Goal: Information Seeking & Learning: Learn about a topic

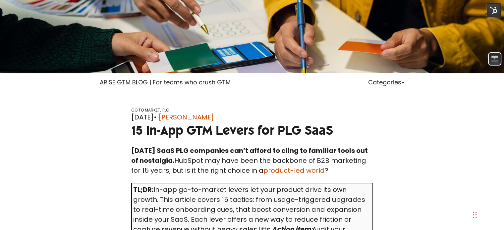
scroll to position [95, 0]
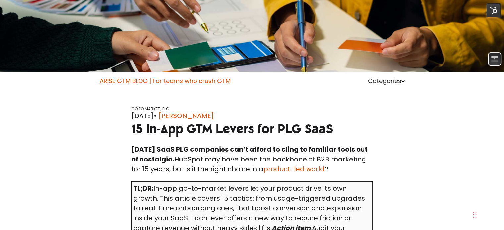
click at [110, 80] on link "ARISE GTM BLOG | For teams who crush GTM" at bounding box center [165, 81] width 131 height 8
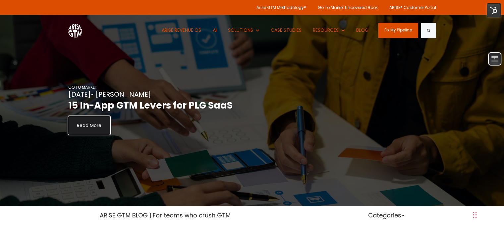
click at [84, 116] on link "Read More" at bounding box center [89, 125] width 42 height 19
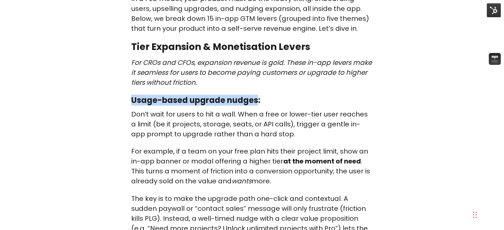
drag, startPoint x: 133, startPoint y: 101, endPoint x: 256, endPoint y: 101, distance: 123.4
click at [256, 101] on strong "Usage-based upgrade nudges:" at bounding box center [195, 100] width 129 height 11
copy strong "Usage-based upgrade nudges"
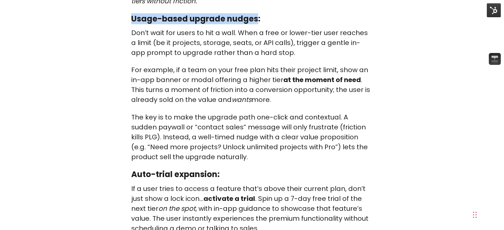
scroll to position [582, 0]
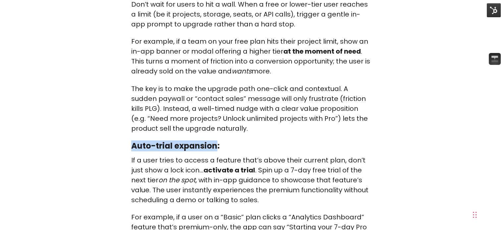
drag, startPoint x: 130, startPoint y: 135, endPoint x: 215, endPoint y: 138, distance: 85.6
copy strong "Auto-trial expansion"
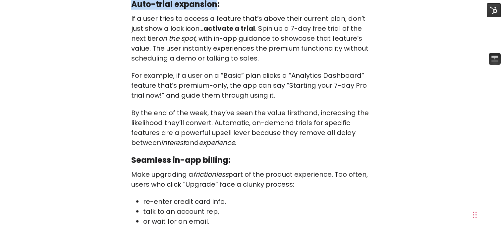
scroll to position [748, 0]
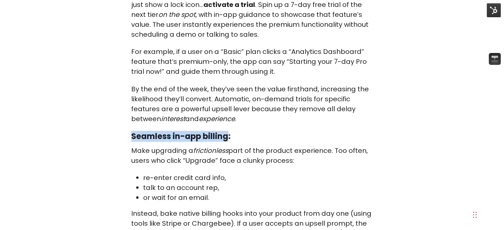
drag, startPoint x: 132, startPoint y: 123, endPoint x: 227, endPoint y: 126, distance: 95.2
click at [227, 131] on strong "Seamless in-app billing:" at bounding box center [180, 136] width 99 height 11
copy strong "Seamless in-app billing"
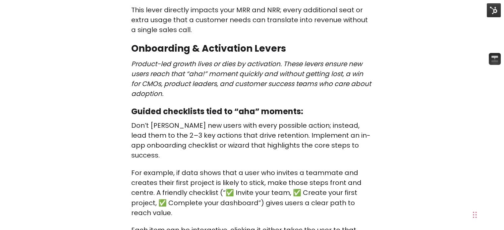
scroll to position [1069, 0]
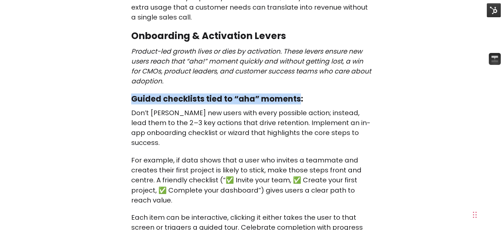
drag, startPoint x: 132, startPoint y: 78, endPoint x: 299, endPoint y: 74, distance: 167.2
click at [299, 94] on strong "Guided checklists tied to “aha” moments:" at bounding box center [217, 99] width 172 height 11
copy strong "Guided checklists tied to “aha” moments"
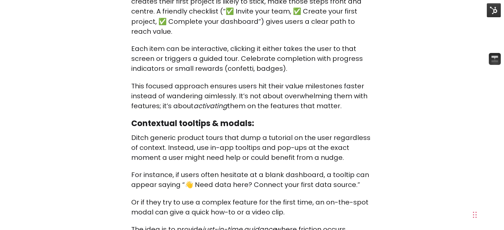
scroll to position [1255, 0]
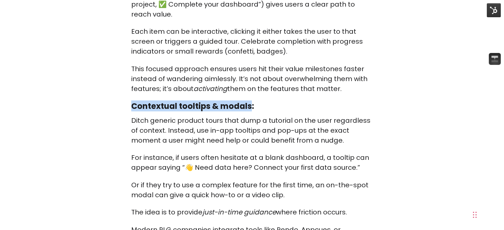
drag, startPoint x: 133, startPoint y: 74, endPoint x: 249, endPoint y: 70, distance: 115.8
click at [249, 100] on strong "Contextual tooltips & modals:" at bounding box center [192, 105] width 123 height 11
copy strong "Contextual tooltips & modals"
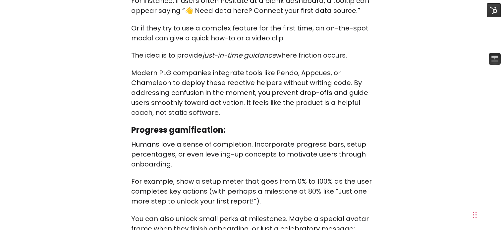
scroll to position [1413, 0]
drag, startPoint x: 131, startPoint y: 96, endPoint x: 220, endPoint y: 96, distance: 88.9
click at [220, 124] on strong "Progress gamification:" at bounding box center [178, 129] width 95 height 11
copy strong "Progress gamification"
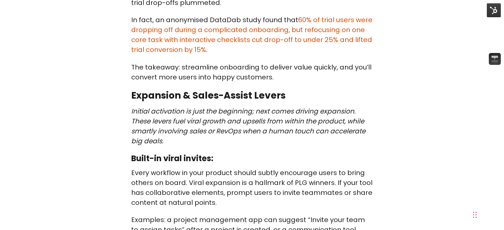
scroll to position [1838, 0]
drag, startPoint x: 132, startPoint y: 114, endPoint x: 211, endPoint y: 116, distance: 79.0
click at [211, 153] on strong "Built-in viral invites:" at bounding box center [172, 158] width 82 height 11
copy strong "Built-in viral invites"
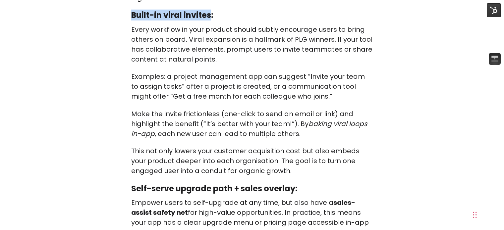
scroll to position [2005, 0]
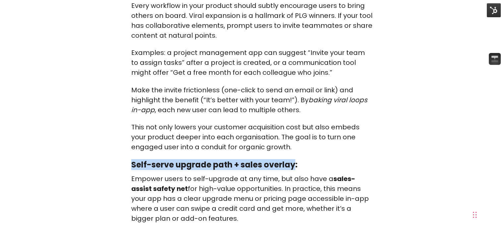
drag, startPoint x: 132, startPoint y: 122, endPoint x: 292, endPoint y: 119, distance: 160.2
click at [292, 159] on strong "Self-serve upgrade path + sales overlay:" at bounding box center [214, 164] width 166 height 11
copy strong "Self-serve upgrade path + sales overlay"
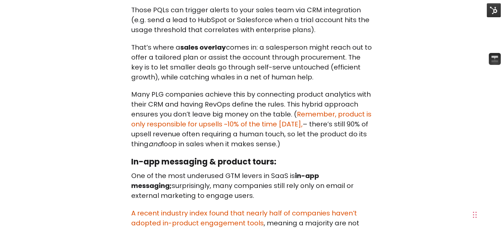
scroll to position [2279, 0]
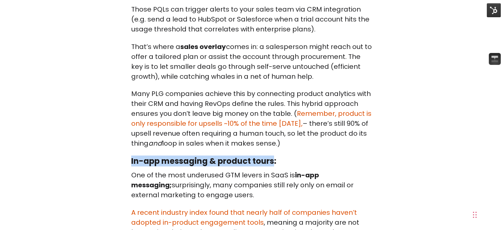
drag, startPoint x: 131, startPoint y: 117, endPoint x: 272, endPoint y: 123, distance: 141.0
click at [272, 156] on strong "In-app messaging & product tours:" at bounding box center [203, 161] width 145 height 11
copy strong "In-app messaging & product tours"
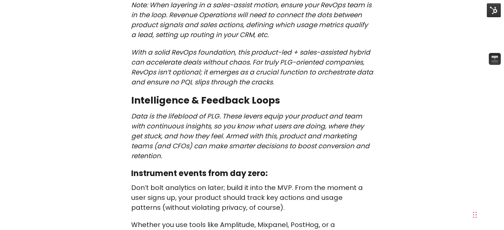
scroll to position [2793, 0]
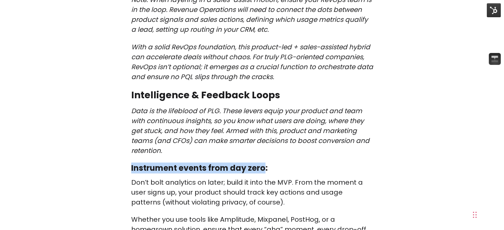
drag, startPoint x: 131, startPoint y: 106, endPoint x: 265, endPoint y: 103, distance: 134.0
copy strong "Instrument events from day zero"
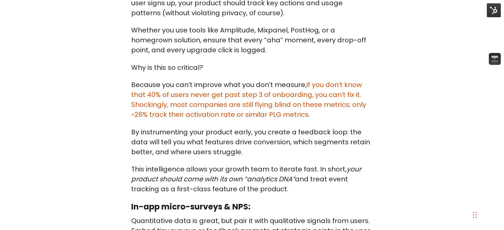
scroll to position [2990, 0]
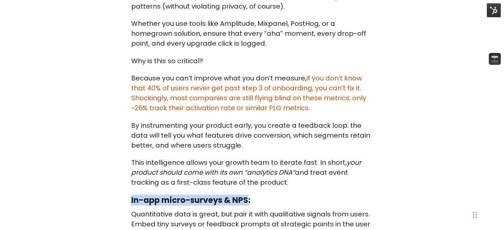
drag, startPoint x: 131, startPoint y: 138, endPoint x: 246, endPoint y: 135, distance: 114.8
click at [246, 195] on strong "In-app micro-surveys & NPS:" at bounding box center [190, 200] width 119 height 11
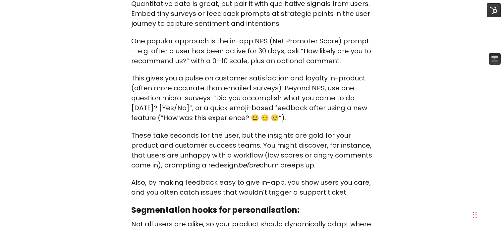
scroll to position [3211, 0]
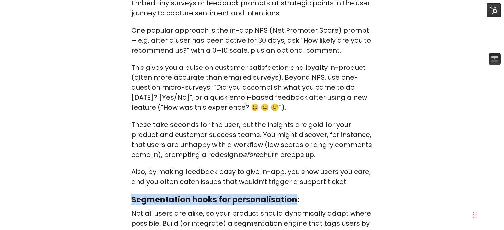
drag, startPoint x: 132, startPoint y: 135, endPoint x: 294, endPoint y: 138, distance: 161.8
click at [294, 194] on strong "Segmentation hooks for personalisation:" at bounding box center [215, 199] width 168 height 11
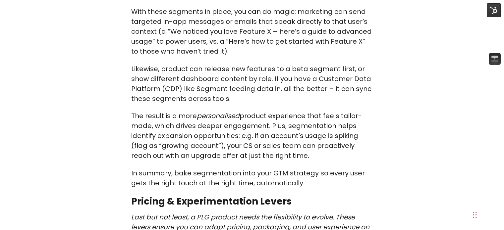
scroll to position [3597, 0]
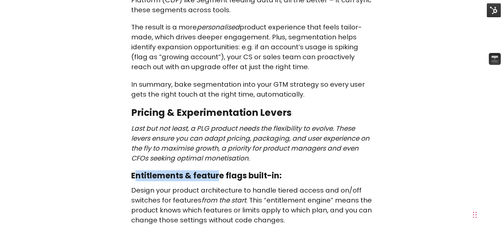
drag, startPoint x: 133, startPoint y: 113, endPoint x: 224, endPoint y: 111, distance: 90.9
click at [224, 170] on strong "Entitlements & feature flags built-in:" at bounding box center [206, 175] width 151 height 11
click at [128, 114] on div "Today’s SaaS PLG companies can’t afford to cling to familiar tools out of nosta…" at bounding box center [252, 70] width 252 height 6829
drag, startPoint x: 132, startPoint y: 111, endPoint x: 275, endPoint y: 114, distance: 143.3
click at [275, 170] on strong "Entitlements & feature flags built-in:" at bounding box center [206, 175] width 151 height 11
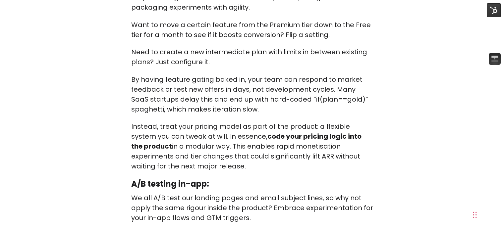
scroll to position [3839, 0]
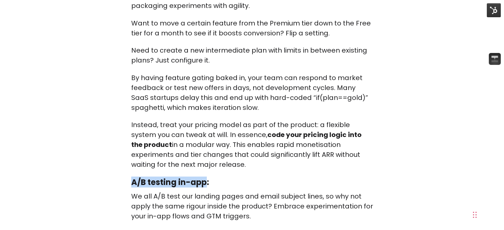
drag, startPoint x: 130, startPoint y: 119, endPoint x: 206, endPoint y: 117, distance: 76.0
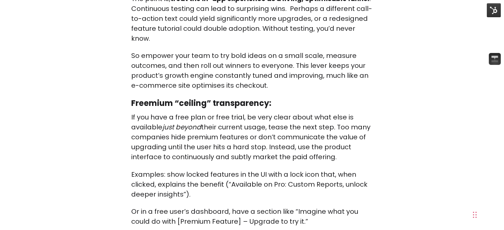
scroll to position [4224, 0]
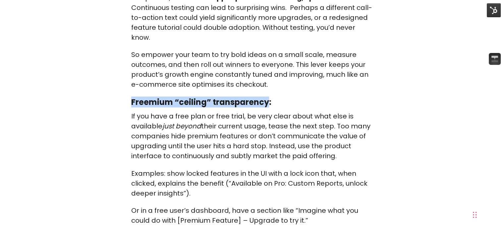
drag, startPoint x: 132, startPoint y: 40, endPoint x: 267, endPoint y: 41, distance: 135.6
click at [267, 97] on strong "Freemium “ceiling” transparency:" at bounding box center [201, 102] width 140 height 11
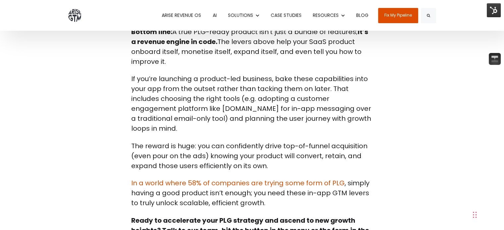
scroll to position [4599, 0]
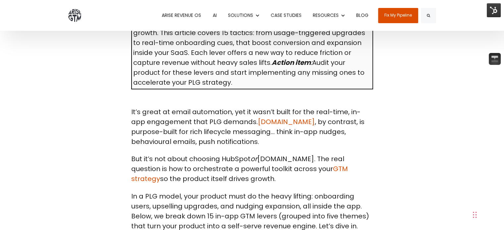
scroll to position [268, 0]
